Goal: Transaction & Acquisition: Obtain resource

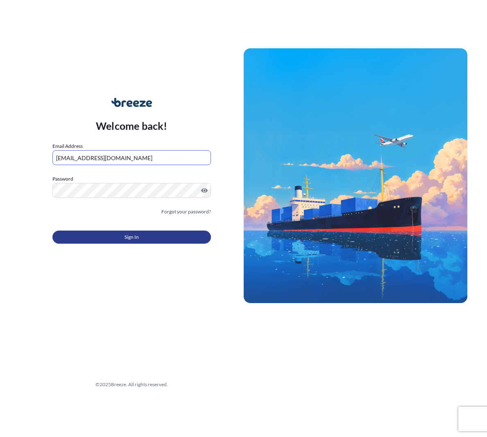
click at [121, 235] on button "Sign In" at bounding box center [131, 237] width 158 height 13
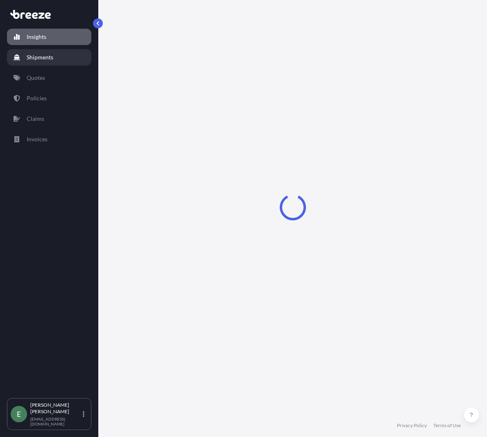
select select "2025"
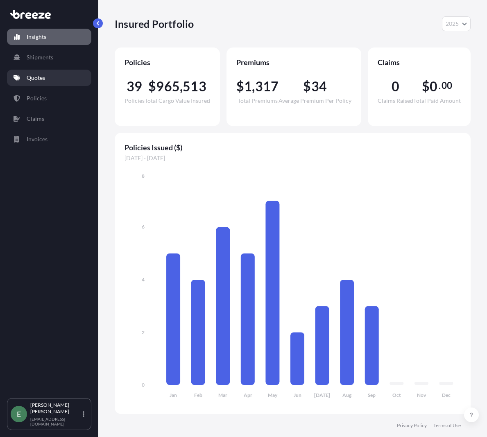
click at [37, 81] on p "Quotes" at bounding box center [36, 78] width 18 height 8
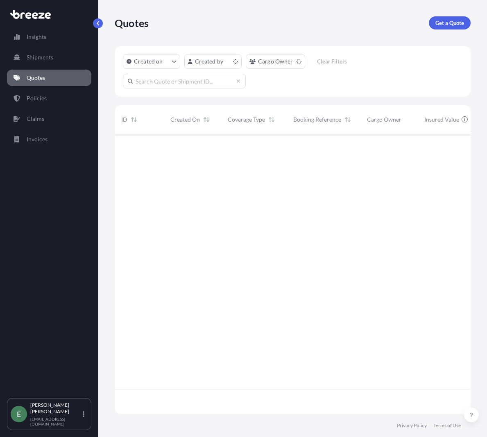
scroll to position [278, 350]
click at [451, 26] on p "Get a Quote" at bounding box center [449, 23] width 29 height 8
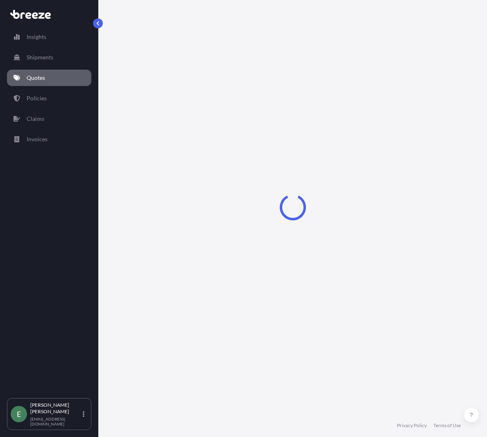
select select "Sea"
select select "1"
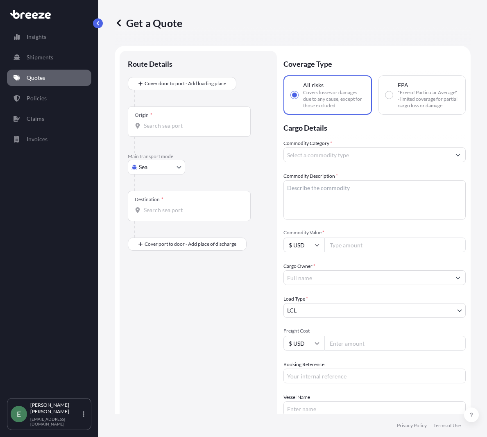
scroll to position [13, 0]
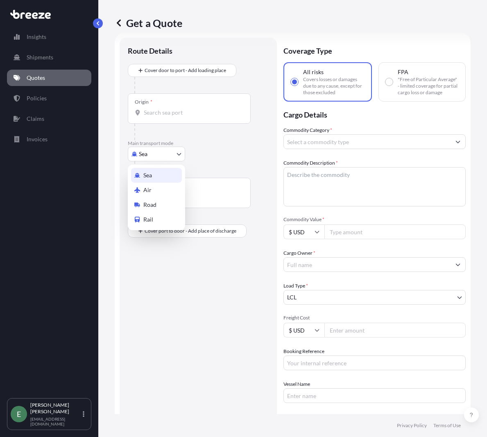
click at [146, 149] on body "Insights Shipments Quotes Policies Claims Invoices E [PERSON_NAME] [EMAIL_ADDRE…" at bounding box center [243, 218] width 487 height 437
click at [154, 204] on span "Road" at bounding box center [149, 205] width 13 height 8
select select "Road"
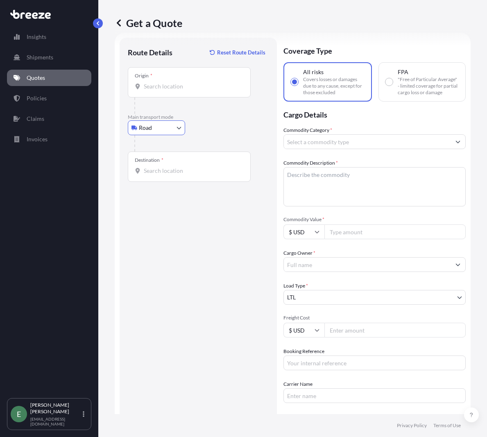
click at [167, 88] on input "Origin *" at bounding box center [192, 86] width 97 height 8
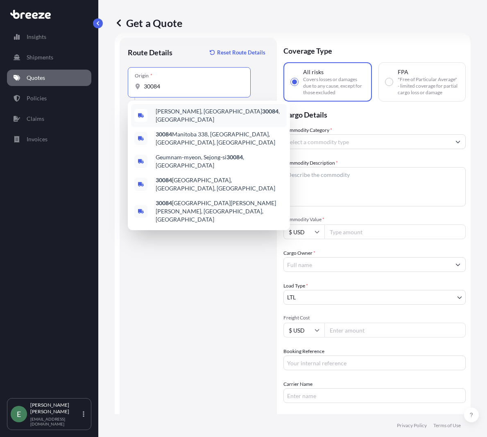
click at [147, 114] on div "Suggestions" at bounding box center [140, 115] width 13 height 13
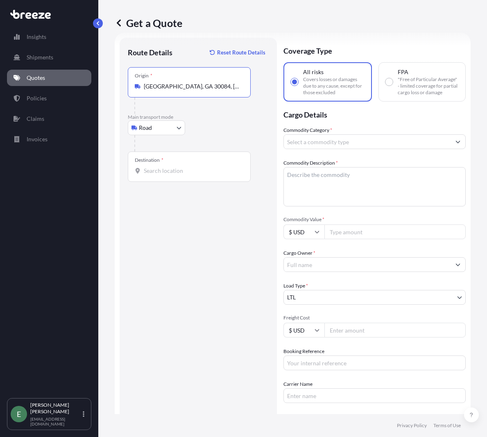
type input "[GEOGRAPHIC_DATA], GA 30084, [GEOGRAPHIC_DATA]"
click at [154, 171] on input "Destination *" at bounding box center [192, 171] width 97 height 8
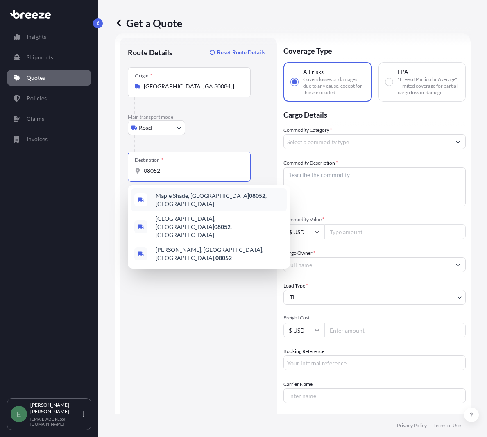
click at [163, 199] on span "[GEOGRAPHIC_DATA] , [GEOGRAPHIC_DATA]" at bounding box center [220, 200] width 128 height 16
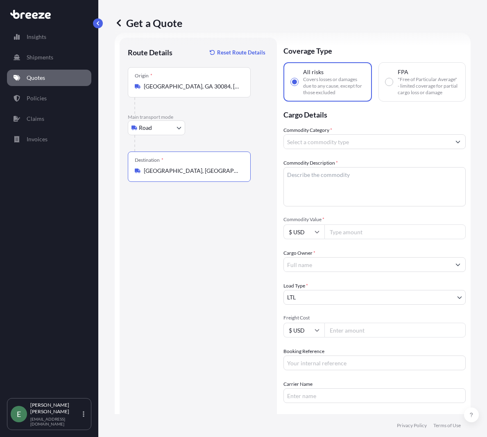
type input "[GEOGRAPHIC_DATA], [GEOGRAPHIC_DATA]"
click at [351, 148] on input "Commodity Category *" at bounding box center [367, 141] width 167 height 15
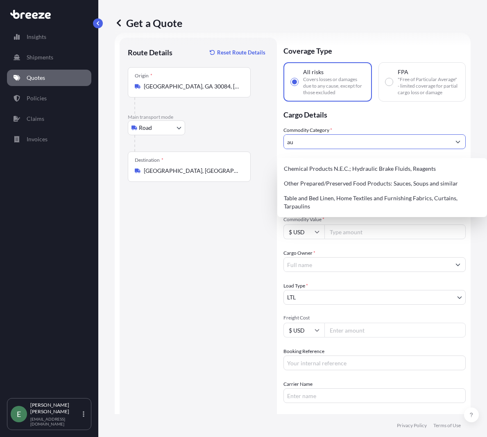
type input "a"
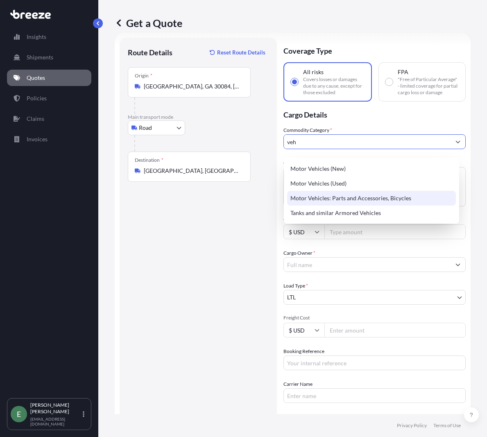
click at [344, 197] on div "Motor Vehicles: Parts and Accessories, Bicycles" at bounding box center [371, 198] width 169 height 15
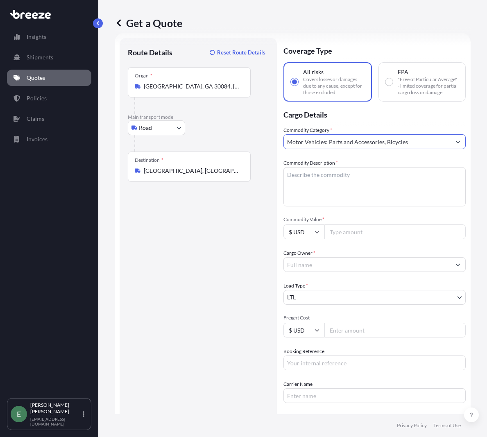
type input "Motor Vehicles: Parts and Accessories, Bicycles"
paste textarea "Front Skirts, brake cylinder"
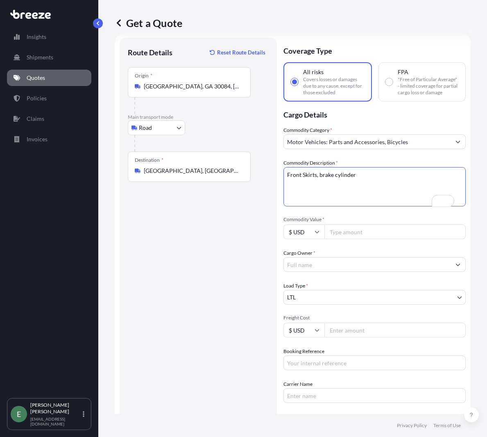
type textarea "Front Skirts, brake cylinder"
click at [343, 239] on input "Commodity Value *" at bounding box center [394, 231] width 141 height 15
type input "3909"
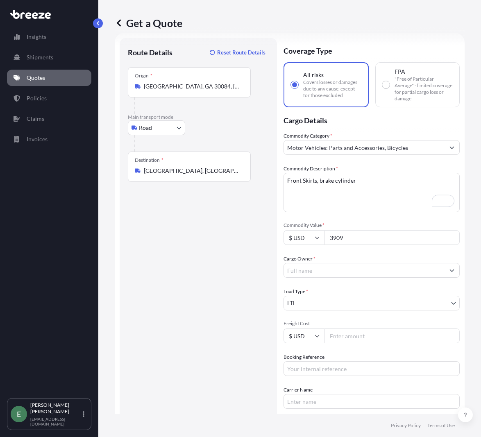
click at [331, 270] on input "Cargo Owner *" at bounding box center [364, 270] width 161 height 15
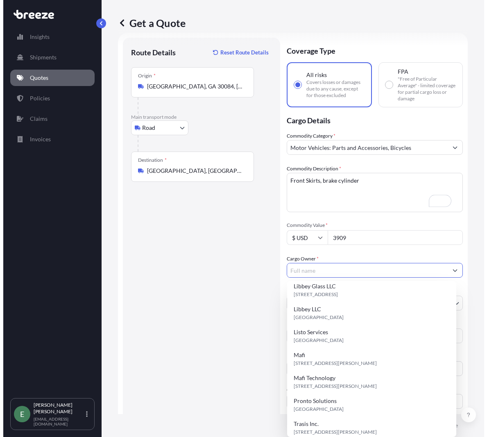
scroll to position [141, 0]
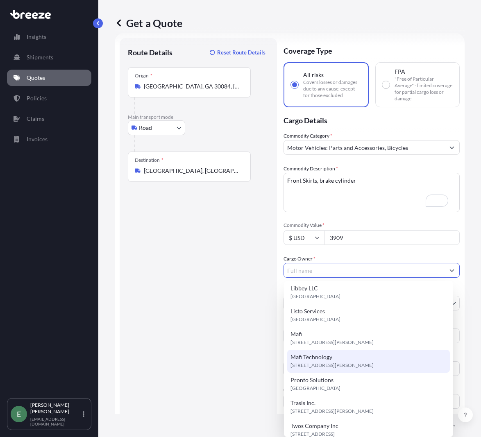
click at [323, 364] on span "[STREET_ADDRESS][PERSON_NAME]" at bounding box center [331, 365] width 83 height 8
type input "Mafi Technology"
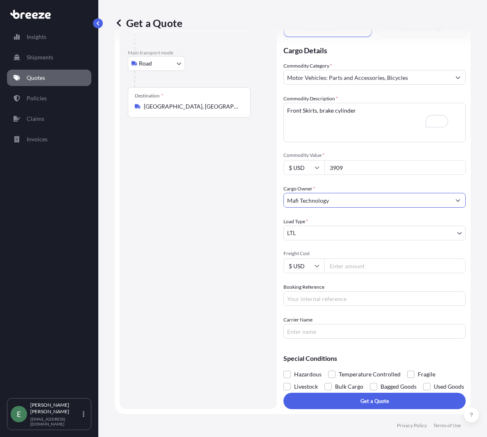
scroll to position [95, 0]
click at [354, 258] on input "Freight Cost" at bounding box center [394, 265] width 141 height 15
click at [348, 258] on input "Freight Cost" at bounding box center [394, 265] width 141 height 15
type input "910.80"
click at [316, 291] on input "Booking Reference" at bounding box center [374, 298] width 182 height 15
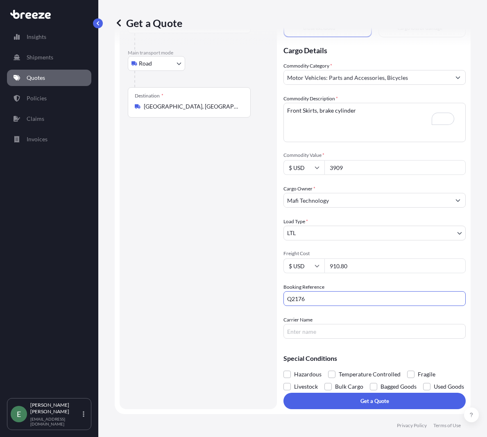
scroll to position [95, 0]
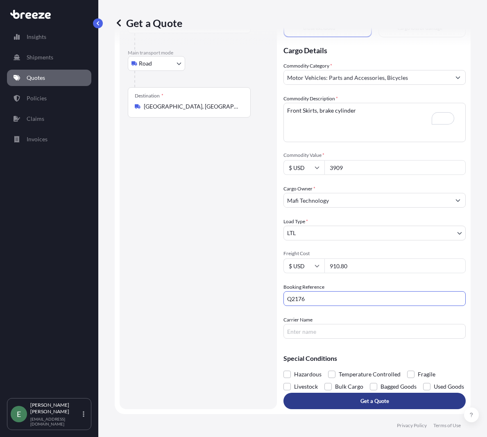
type input "Q2176"
click at [362, 403] on p "Get a Quote" at bounding box center [374, 401] width 29 height 8
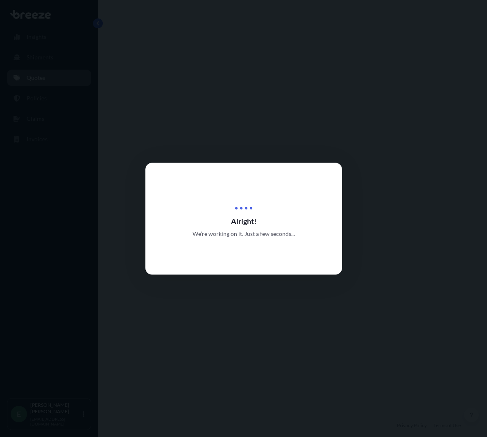
select select "Road"
select select "1"
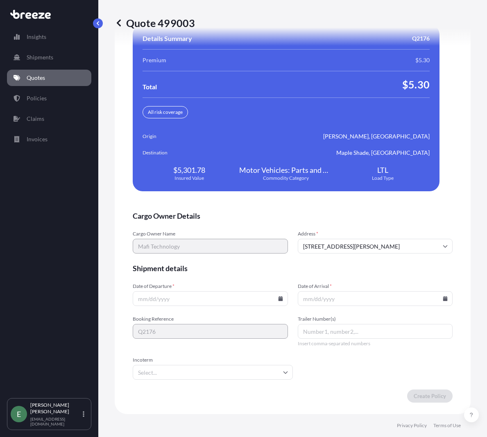
scroll to position [1695, 0]
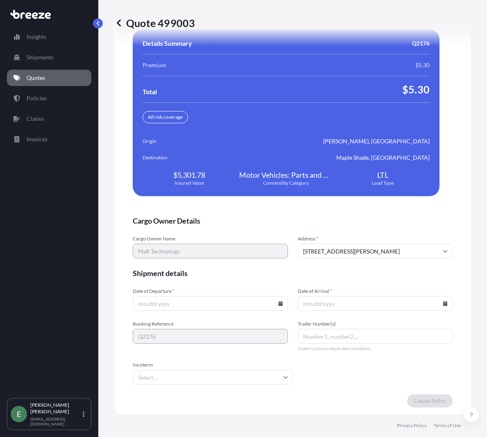
click at [118, 23] on icon at bounding box center [119, 22] width 4 height 7
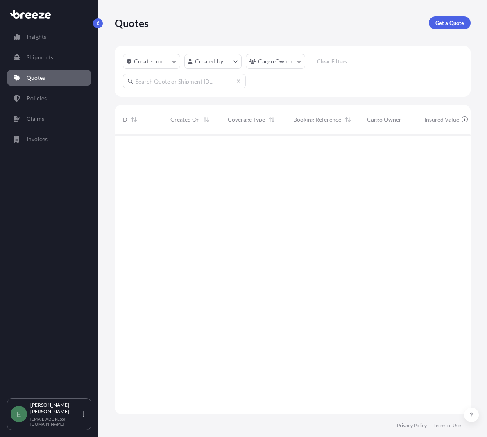
scroll to position [278, 350]
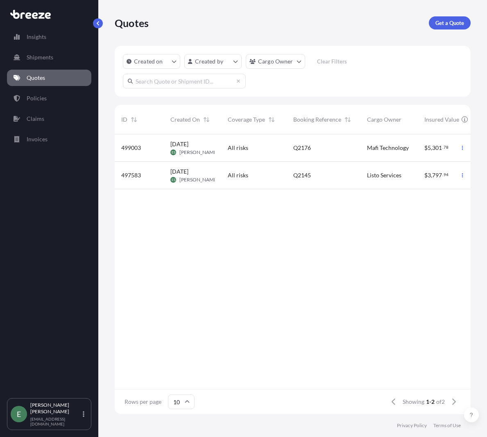
click at [137, 146] on span "499003" at bounding box center [131, 148] width 20 height 8
select select "Road"
select select "1"
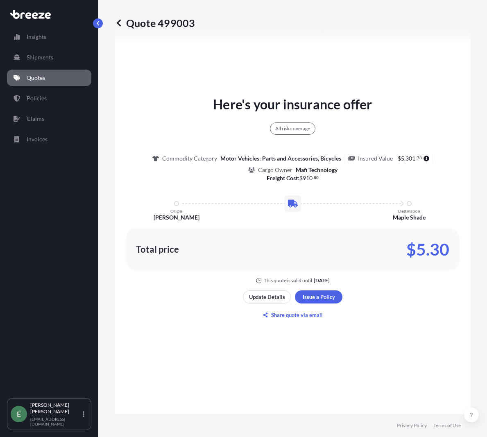
scroll to position [640, 0]
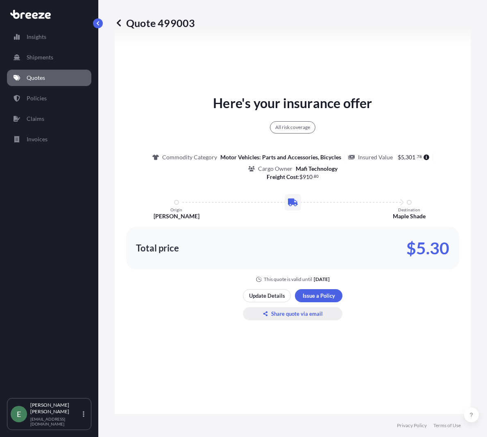
click at [285, 318] on p "Share quote via email" at bounding box center [297, 314] width 52 height 8
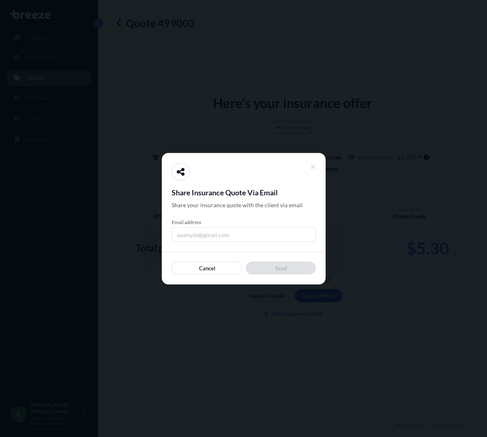
click at [232, 231] on input "Email address" at bounding box center [244, 234] width 144 height 15
type input "[EMAIL_ADDRESS][DOMAIN_NAME]"
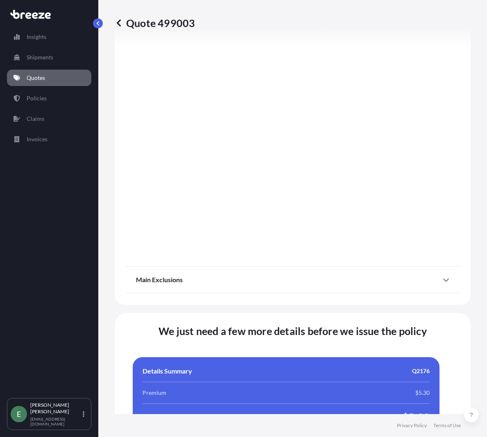
scroll to position [1289, 0]
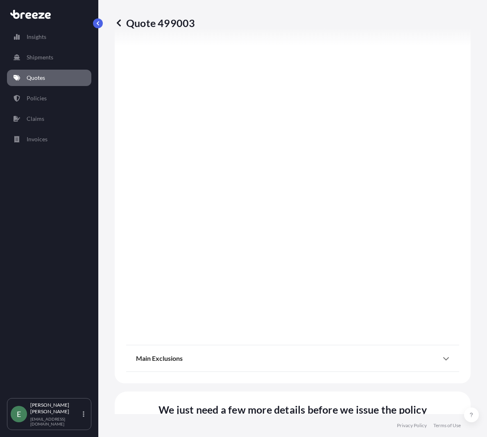
click at [113, 19] on div "Quote 499003 Route Details Place of loading Road Road Rail Origin * [GEOGRAPHIC…" at bounding box center [292, 207] width 389 height 414
click at [120, 22] on icon at bounding box center [119, 23] width 8 height 8
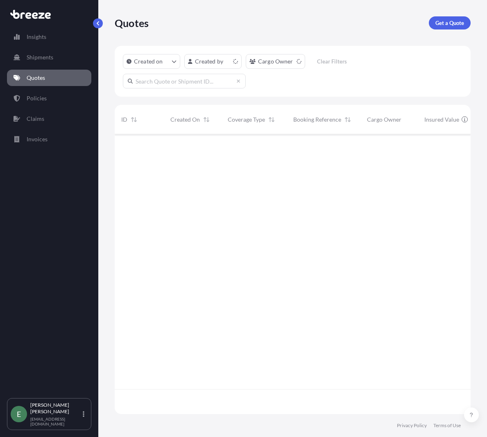
scroll to position [278, 350]
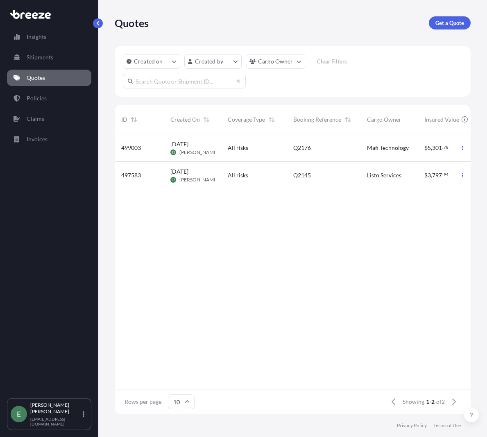
click at [215, 152] on div "[DATE] ES [PERSON_NAME]" at bounding box center [192, 147] width 57 height 27
select select "Road"
select select "1"
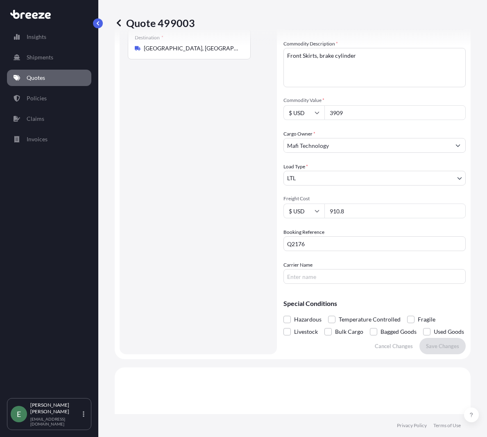
scroll to position [164, 0]
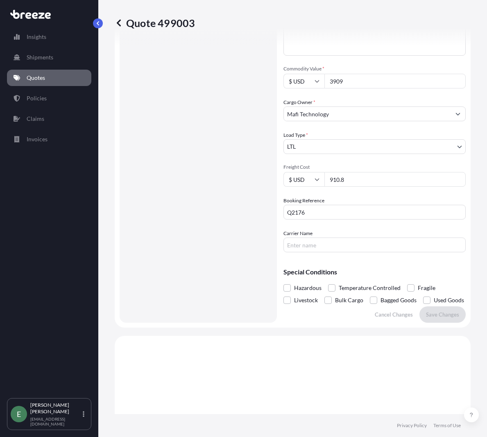
drag, startPoint x: 364, startPoint y: 185, endPoint x: 325, endPoint y: 185, distance: 38.9
click at [325, 185] on input "910.8" at bounding box center [394, 179] width 141 height 15
type input "921.23"
drag, startPoint x: 291, startPoint y: 250, endPoint x: 323, endPoint y: 254, distance: 31.8
click at [292, 250] on input "Carrier Name" at bounding box center [374, 245] width 182 height 15
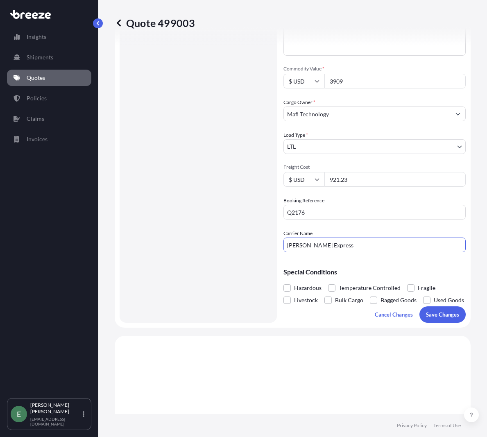
type input "[PERSON_NAME] Express"
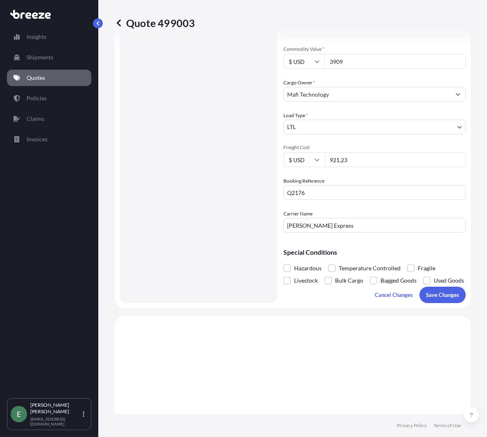
scroll to position [205, 0]
